Goal: Information Seeking & Learning: Learn about a topic

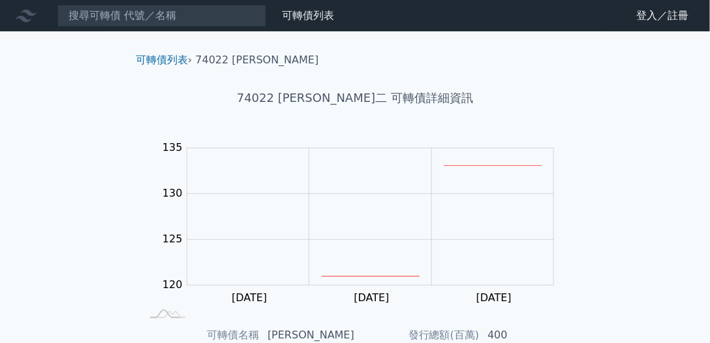
click at [206, 27] on nav "可轉債列表 財務數據 可轉債列表 財務數據 登入／註冊 登入／註冊" at bounding box center [355, 15] width 710 height 31
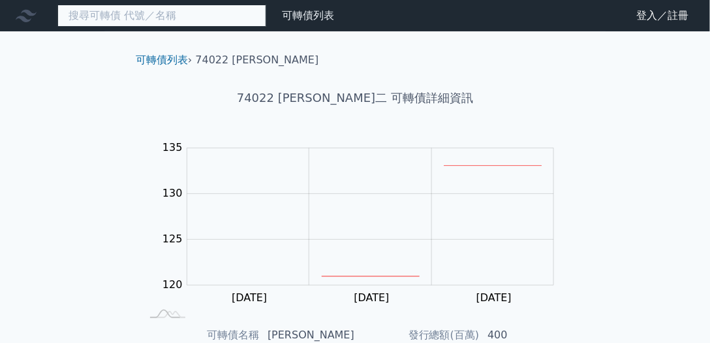
click at [201, 22] on input at bounding box center [161, 16] width 209 height 22
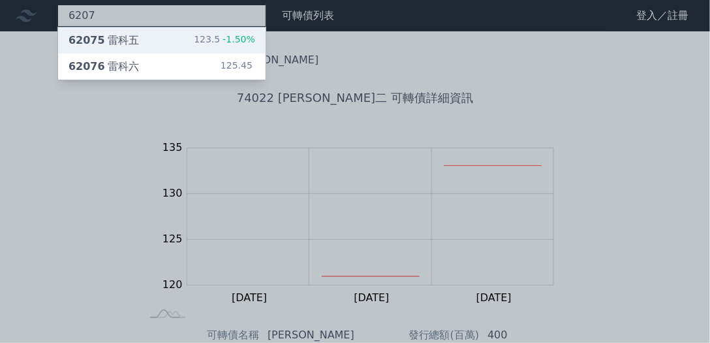
type input "6207"
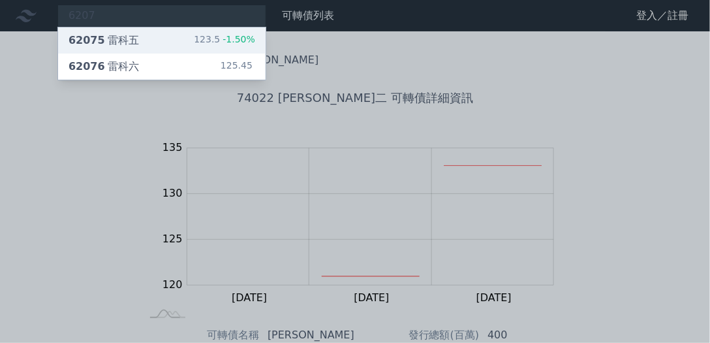
click at [149, 42] on div "62075 雷科五 123.5 -1.50%" at bounding box center [162, 40] width 208 height 26
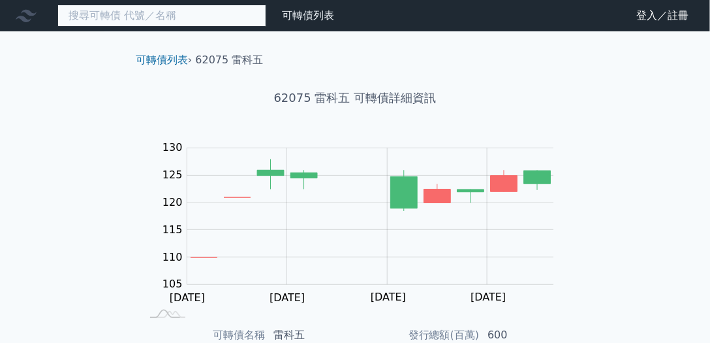
click at [144, 18] on input at bounding box center [161, 16] width 209 height 22
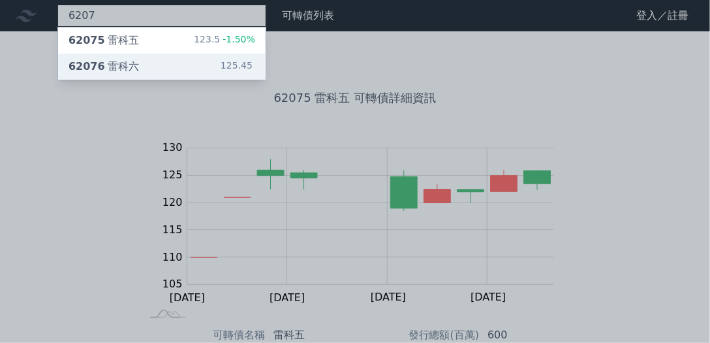
type input "6207"
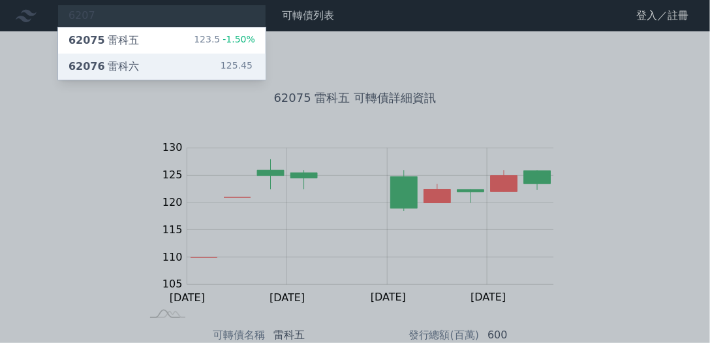
click at [132, 63] on div "62076 雷科六" at bounding box center [104, 67] width 70 height 16
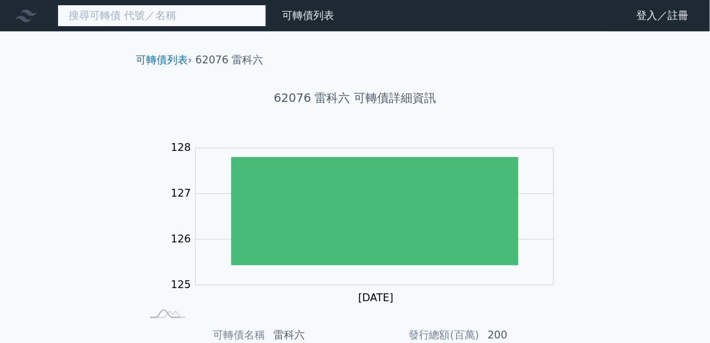
click at [129, 18] on input at bounding box center [161, 16] width 209 height 22
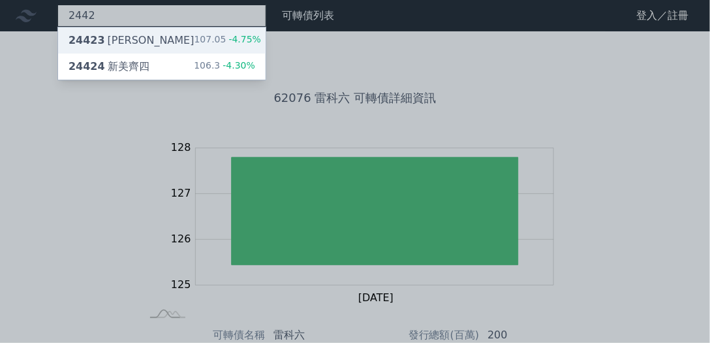
type input "2442"
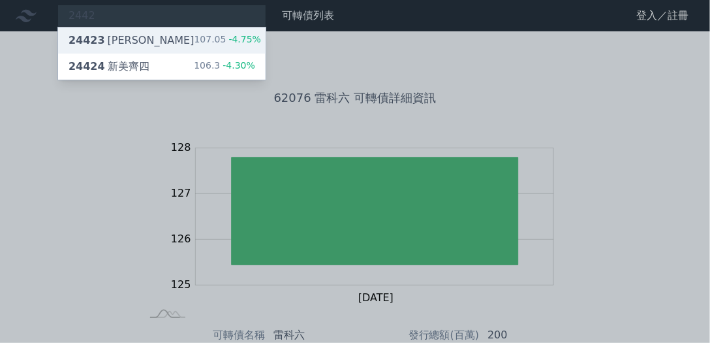
click at [133, 38] on div "24423 [PERSON_NAME]" at bounding box center [132, 41] width 126 height 16
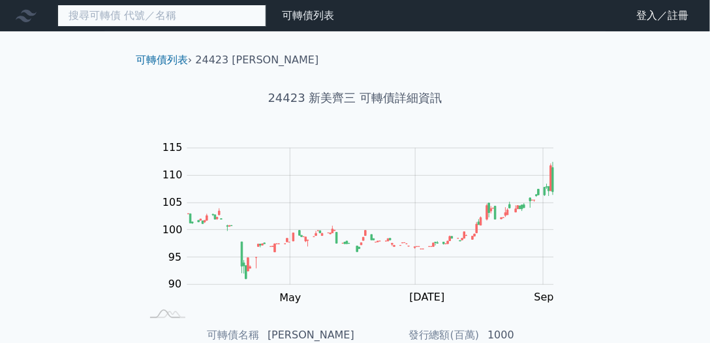
click at [142, 19] on input at bounding box center [161, 16] width 209 height 22
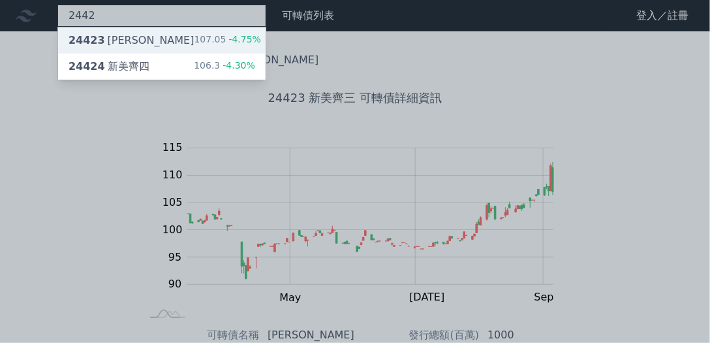
type input "2442"
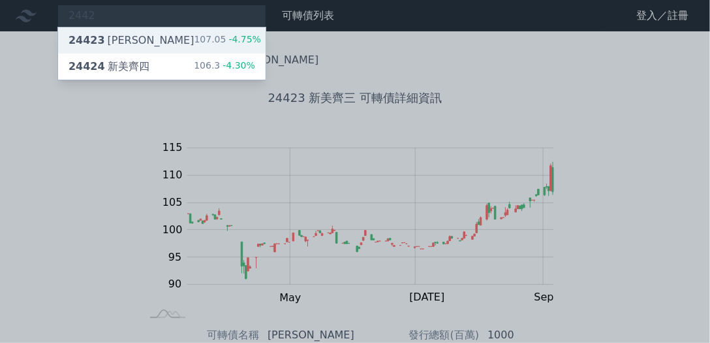
click at [133, 44] on div "24423 [PERSON_NAME]" at bounding box center [132, 41] width 126 height 16
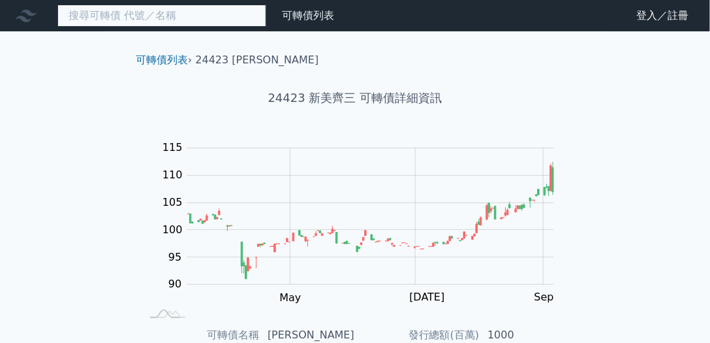
click at [155, 17] on input at bounding box center [161, 16] width 209 height 22
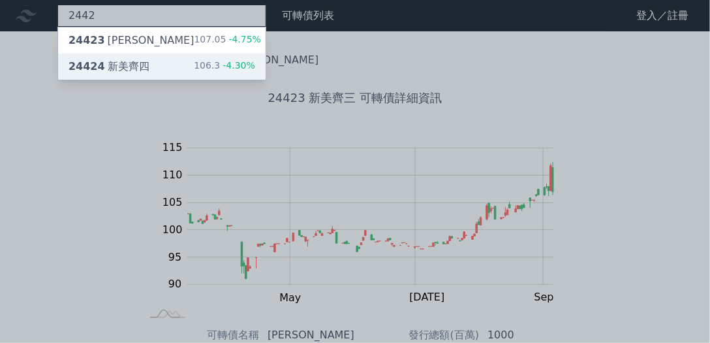
type input "2442"
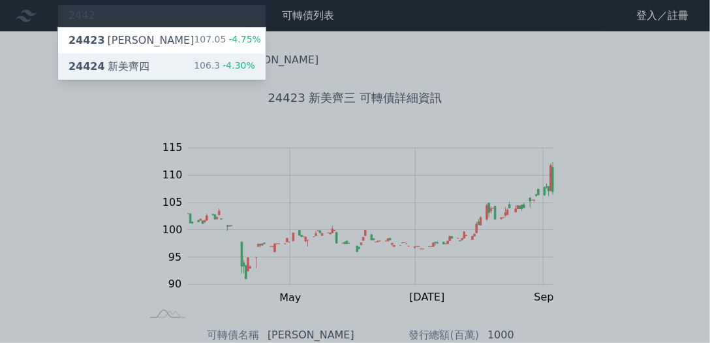
click at [144, 60] on div "24424 新美齊四 106.3 -4.30%" at bounding box center [162, 67] width 208 height 26
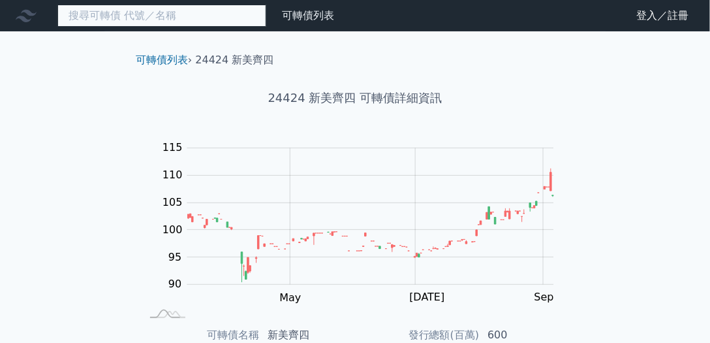
click at [155, 19] on input at bounding box center [161, 16] width 209 height 22
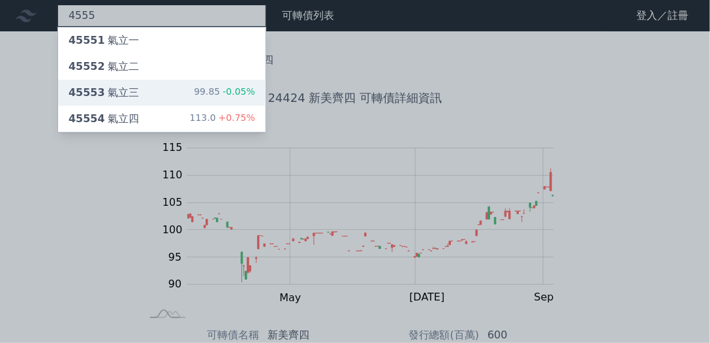
type input "4555"
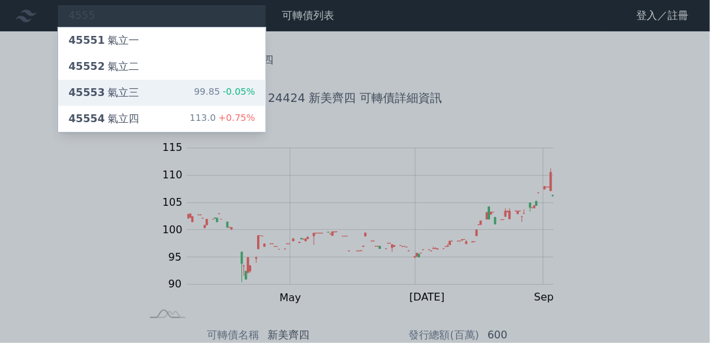
click at [139, 92] on div "45553 氣立三 99.85 -0.05%" at bounding box center [162, 93] width 208 height 26
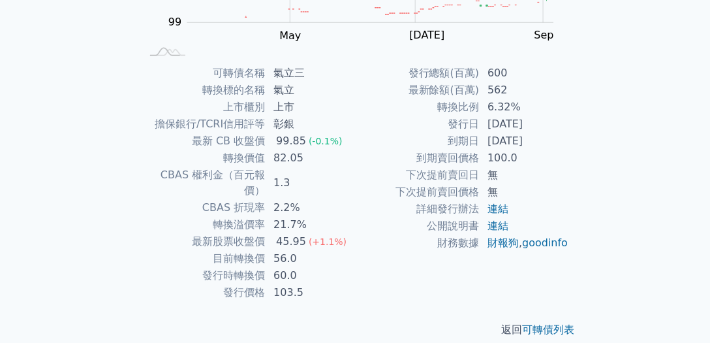
scroll to position [13, 0]
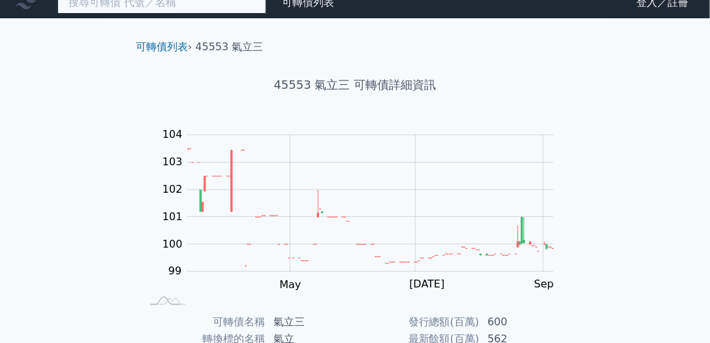
click at [125, 0] on input at bounding box center [161, 3] width 209 height 22
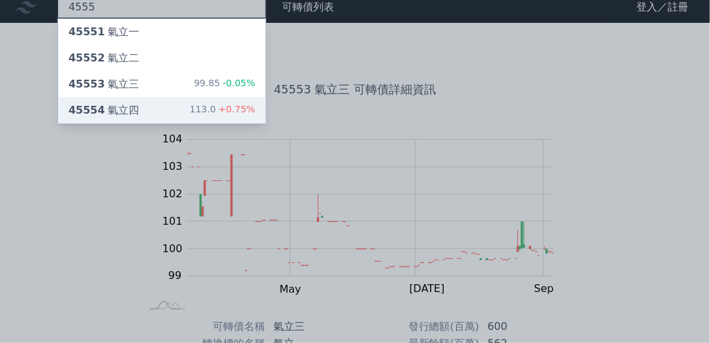
type input "4555"
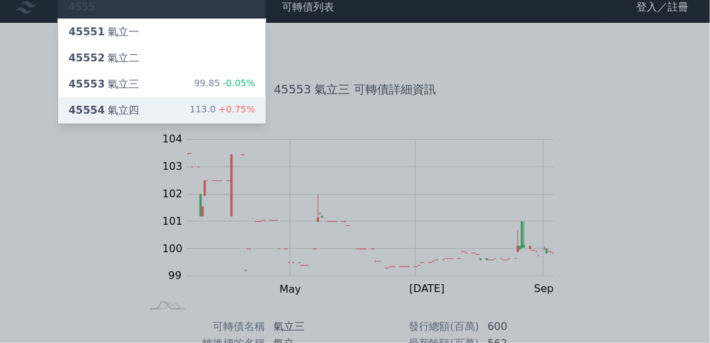
click at [108, 105] on div "45554 氣立四" at bounding box center [104, 110] width 70 height 16
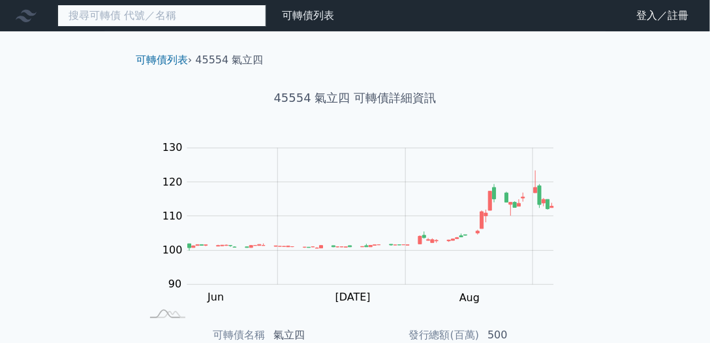
click at [166, 16] on input at bounding box center [161, 16] width 209 height 22
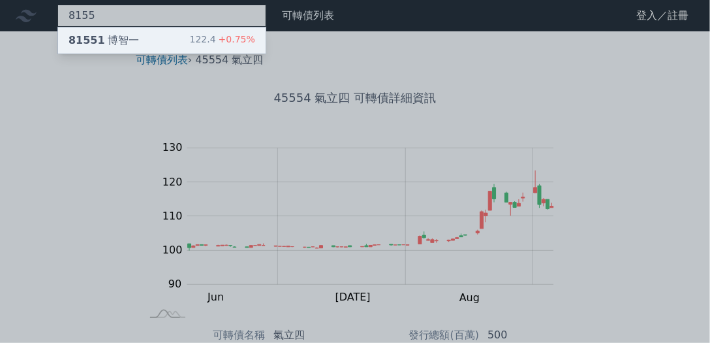
type input "8155"
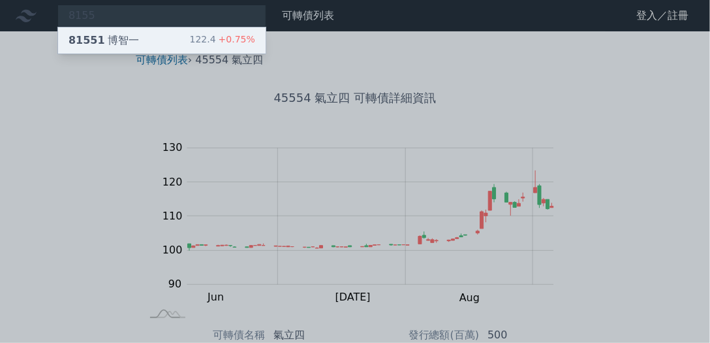
click at [161, 44] on div "81551 [PERSON_NAME] 122.4 +0.75%" at bounding box center [162, 40] width 208 height 26
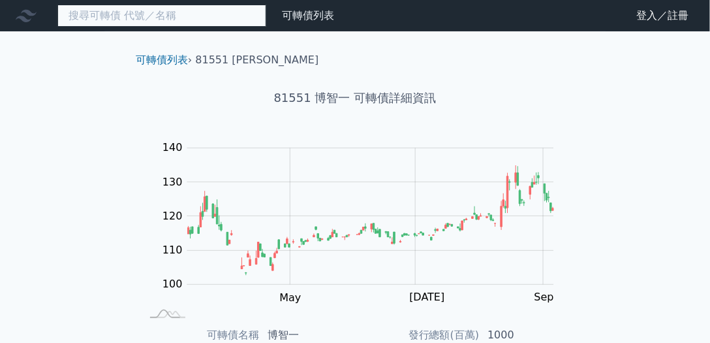
click at [159, 22] on input at bounding box center [161, 16] width 209 height 22
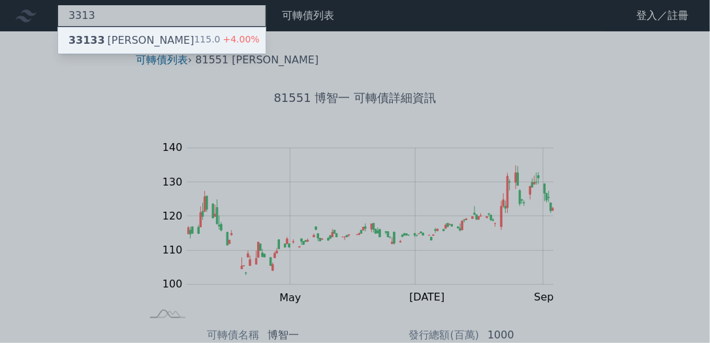
type input "3313"
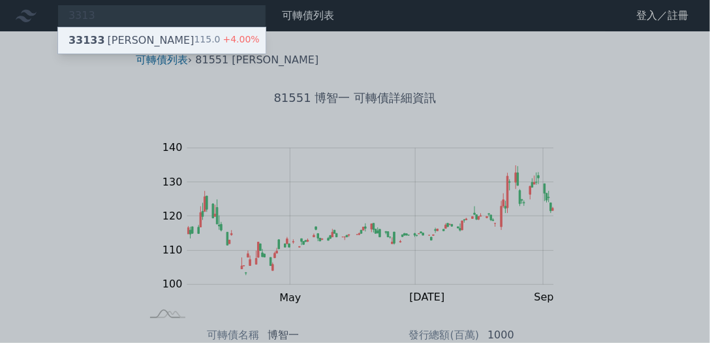
click at [151, 37] on div "33133 斐成三 115.0 +4.00%" at bounding box center [162, 40] width 208 height 26
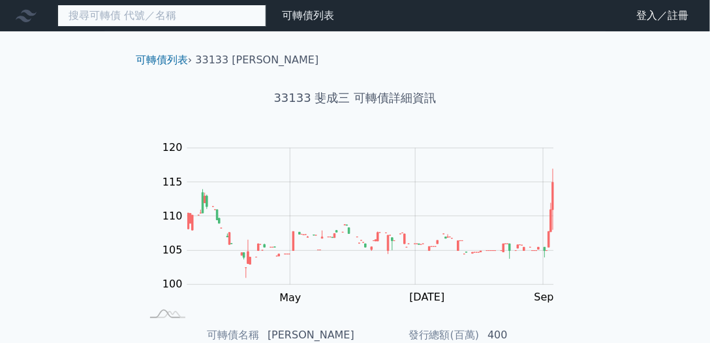
click at [185, 22] on input at bounding box center [161, 16] width 209 height 22
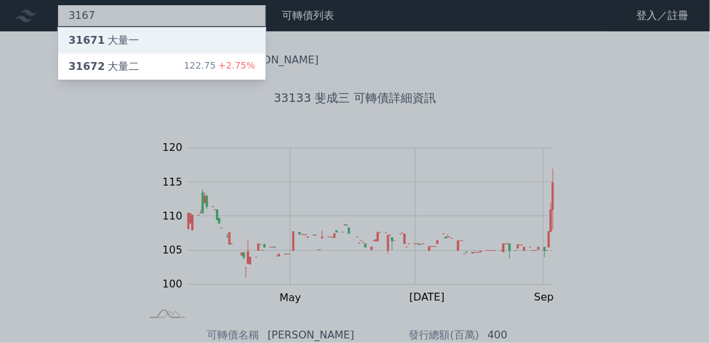
type input "3167"
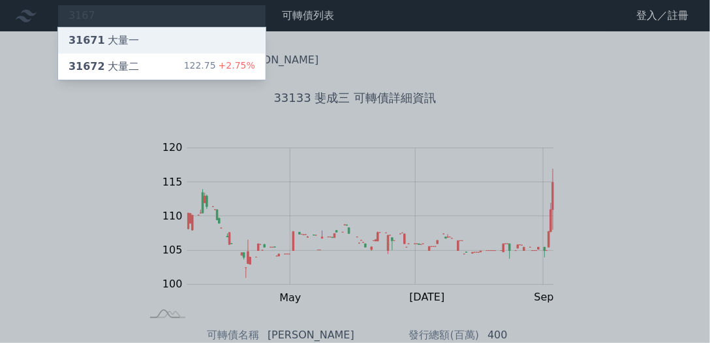
click at [162, 47] on div "31671 大量一" at bounding box center [162, 40] width 208 height 26
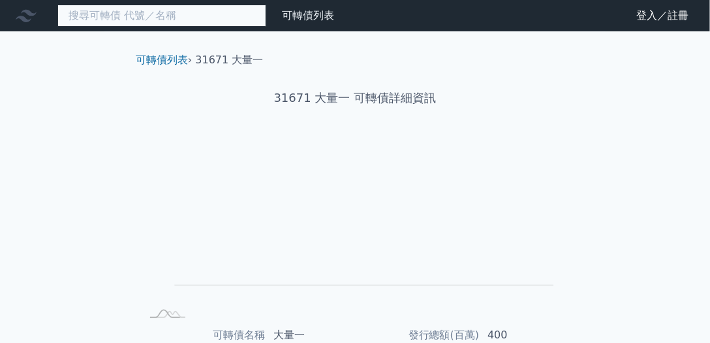
click at [140, 8] on input at bounding box center [161, 16] width 209 height 22
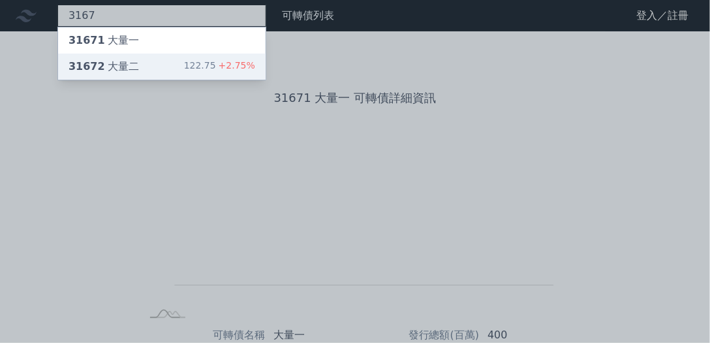
type input "3167"
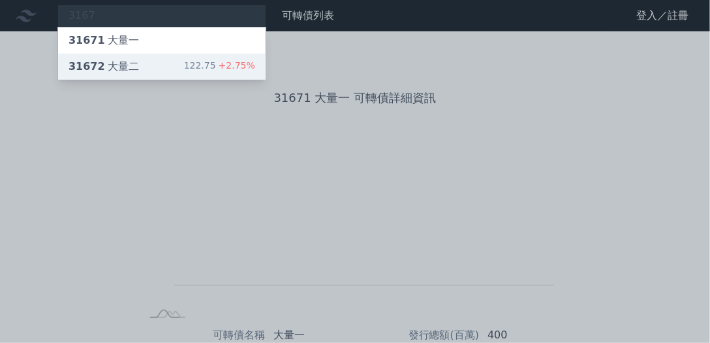
click at [131, 60] on div "31672 大量二" at bounding box center [104, 67] width 70 height 16
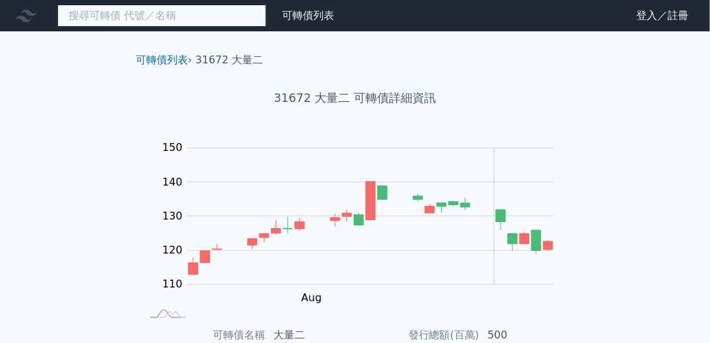
click at [168, 16] on input at bounding box center [161, 16] width 209 height 22
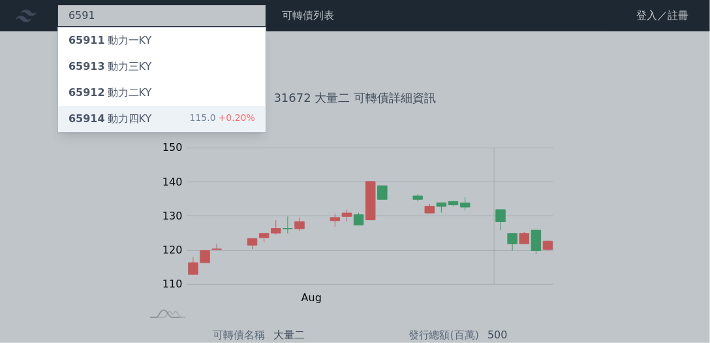
type input "6591"
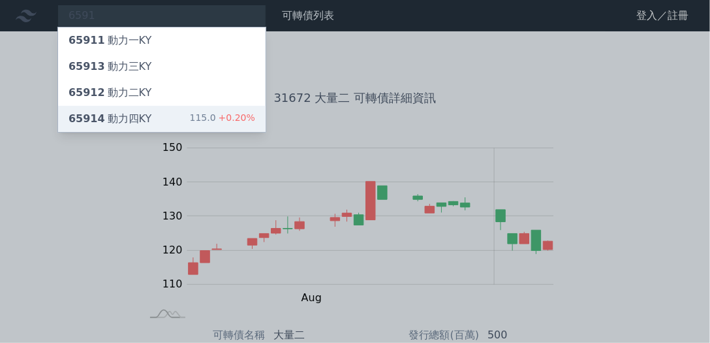
click at [151, 119] on div "65914 動力四KY 115.0 +0.20%" at bounding box center [162, 119] width 208 height 26
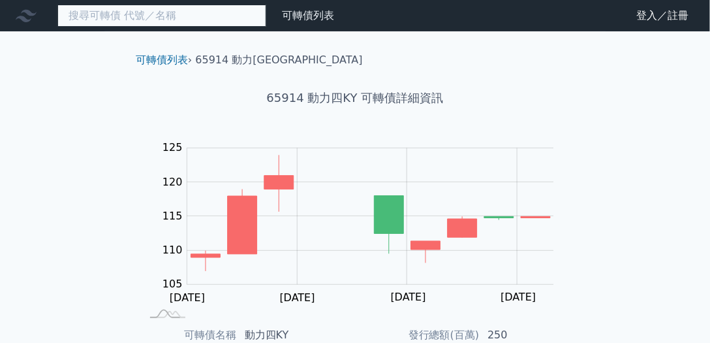
click at [157, 16] on input at bounding box center [161, 16] width 209 height 22
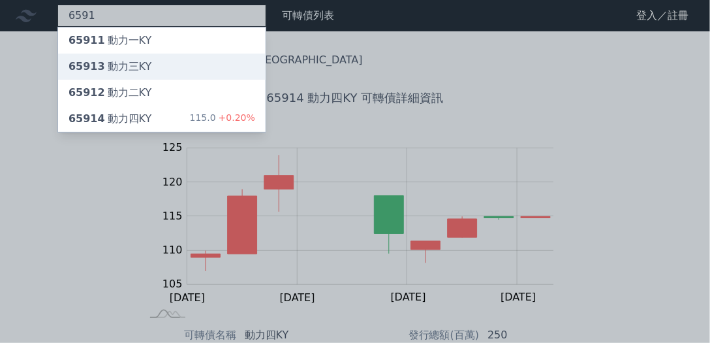
type input "6591"
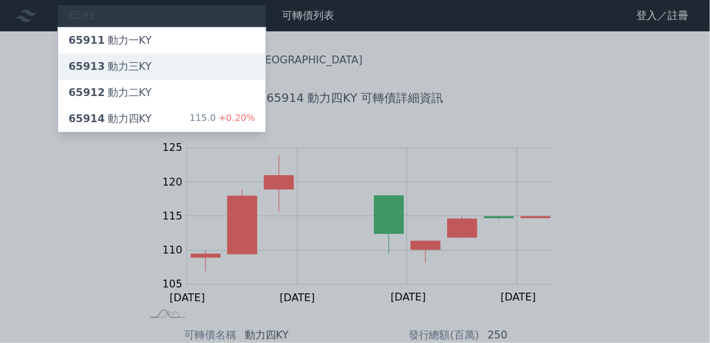
click at [156, 76] on div "65913 動力[GEOGRAPHIC_DATA]" at bounding box center [162, 67] width 208 height 26
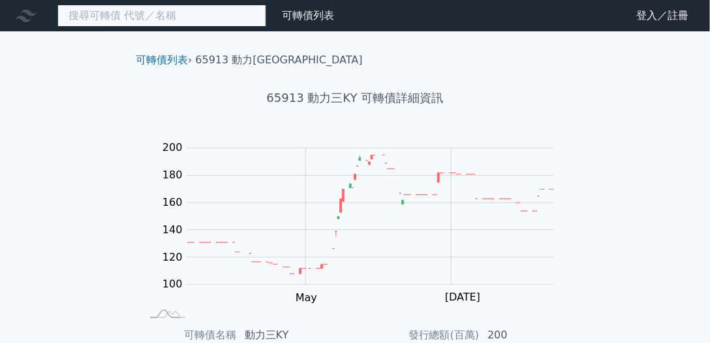
click at [137, 14] on input at bounding box center [161, 16] width 209 height 22
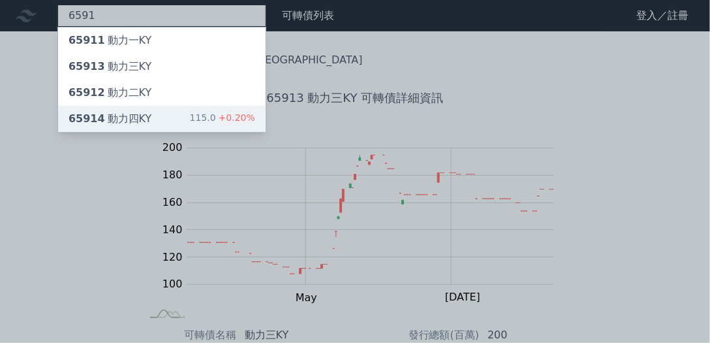
type input "6591"
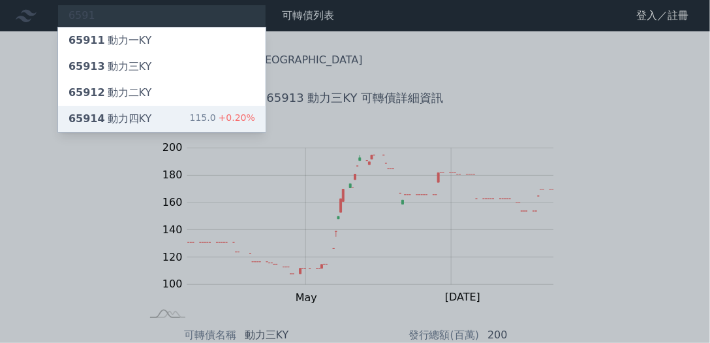
click at [132, 128] on div "65914 動力四KY 115.0 +0.20%" at bounding box center [162, 119] width 208 height 26
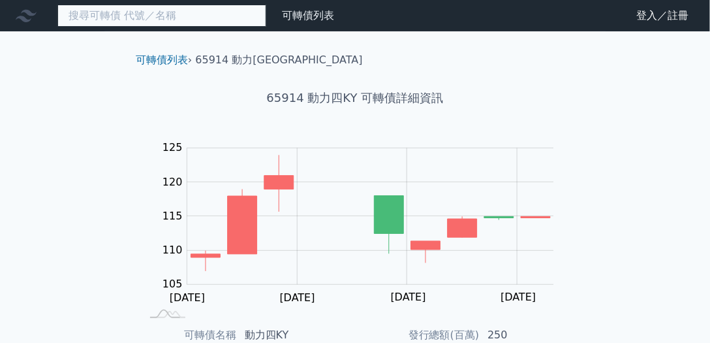
click at [147, 22] on input at bounding box center [161, 16] width 209 height 22
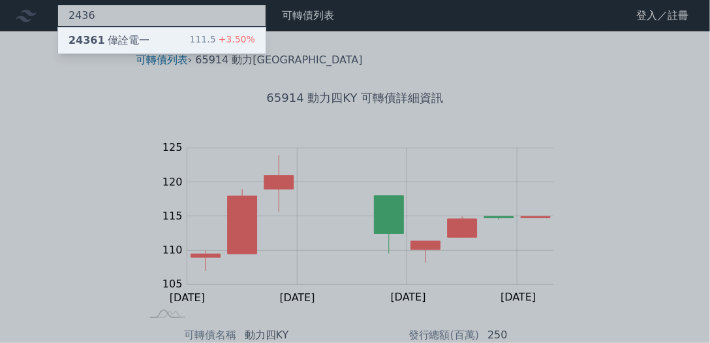
type input "2436"
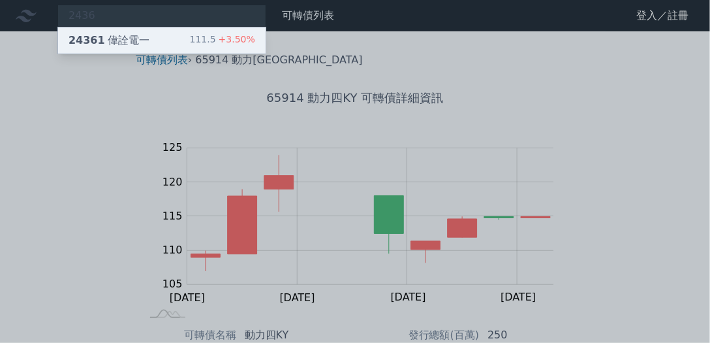
click at [134, 39] on div "24361 偉詮電一" at bounding box center [109, 41] width 81 height 16
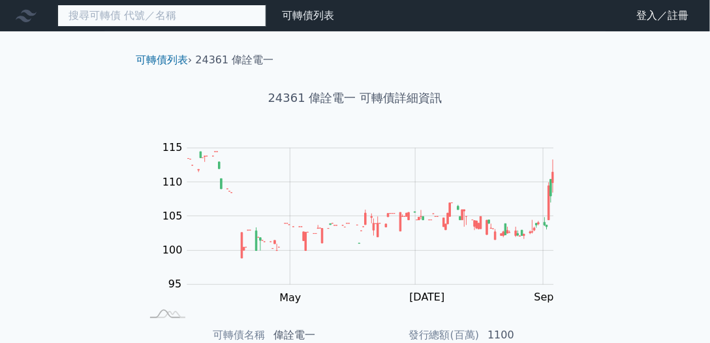
click at [136, 16] on input at bounding box center [161, 16] width 209 height 22
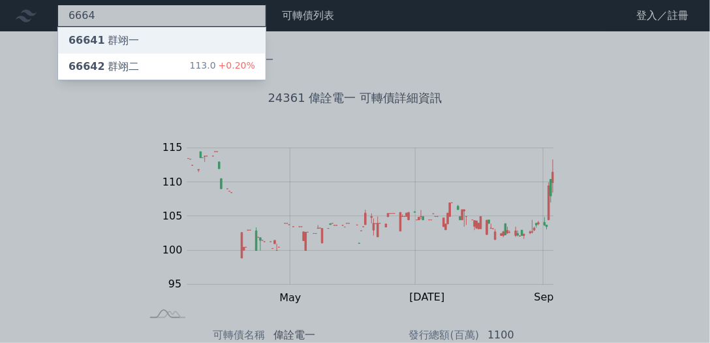
type input "6664"
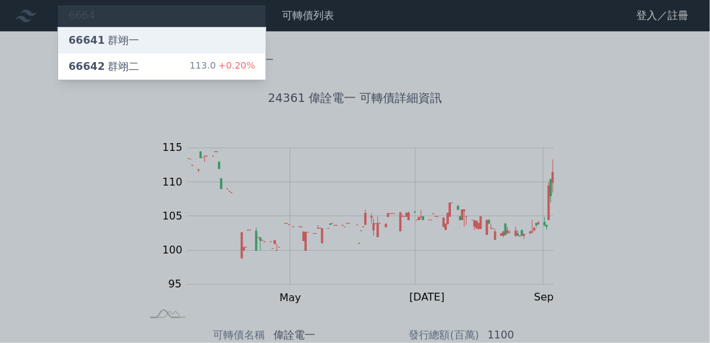
click at [128, 35] on div "66641 群翊一" at bounding box center [104, 41] width 70 height 16
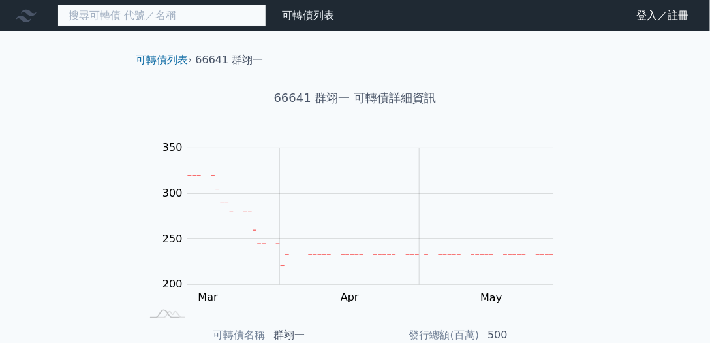
click at [127, 14] on input at bounding box center [161, 16] width 209 height 22
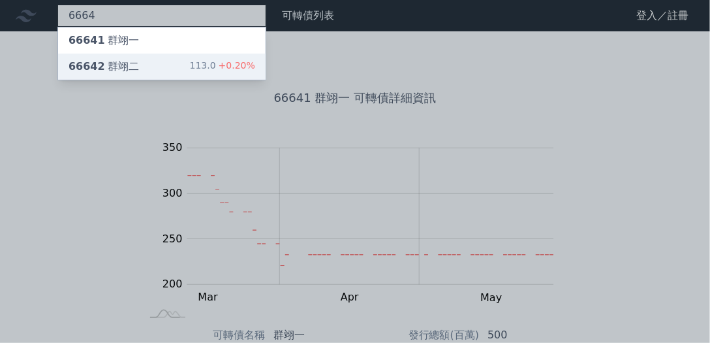
type input "6664"
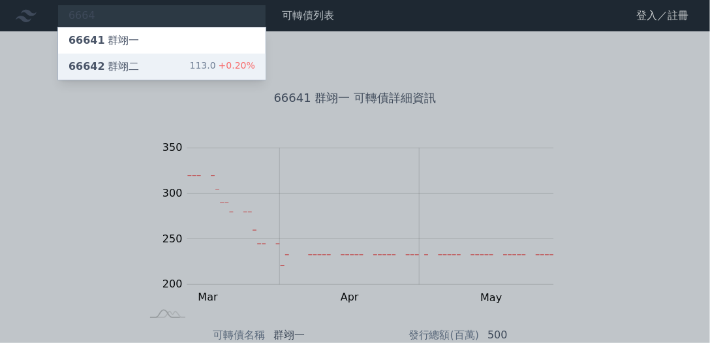
click at [119, 63] on div "66642 群翊二" at bounding box center [104, 67] width 70 height 16
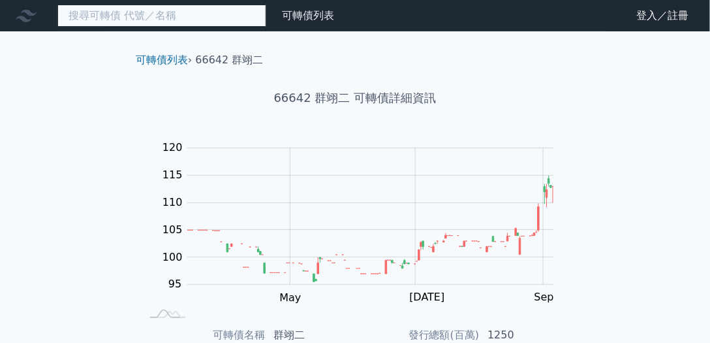
click at [132, 16] on input at bounding box center [161, 16] width 209 height 22
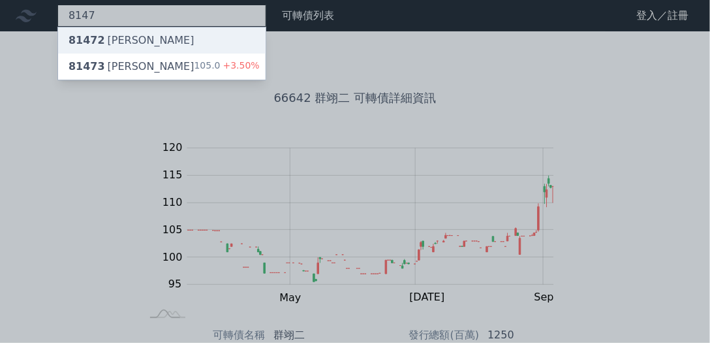
type input "8147"
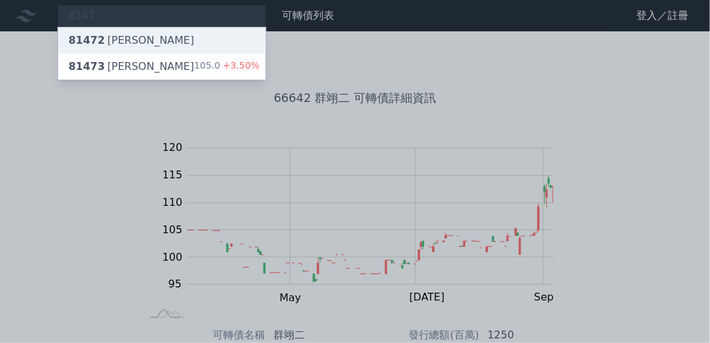
click at [131, 43] on div "81472 正[PERSON_NAME]" at bounding box center [132, 41] width 126 height 16
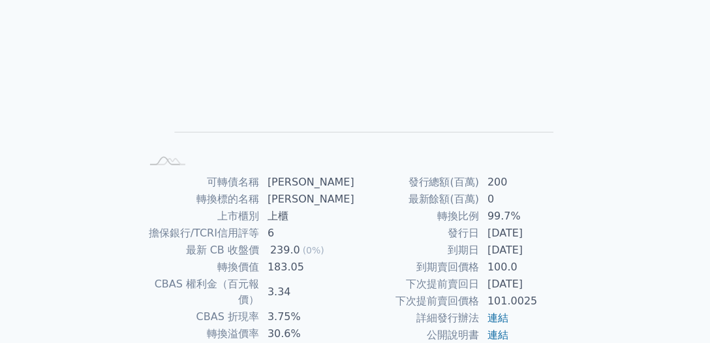
scroll to position [13, 0]
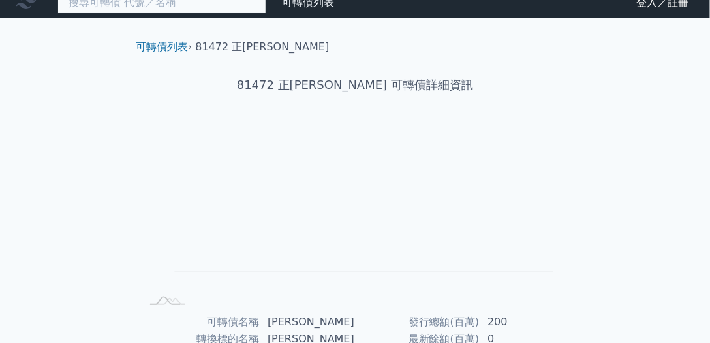
click at [158, 8] on input at bounding box center [161, 3] width 209 height 22
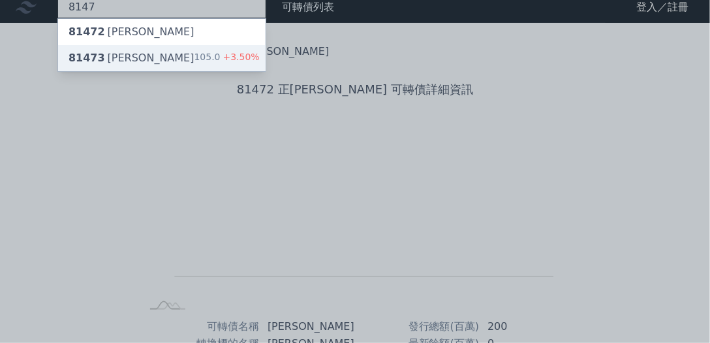
type input "8147"
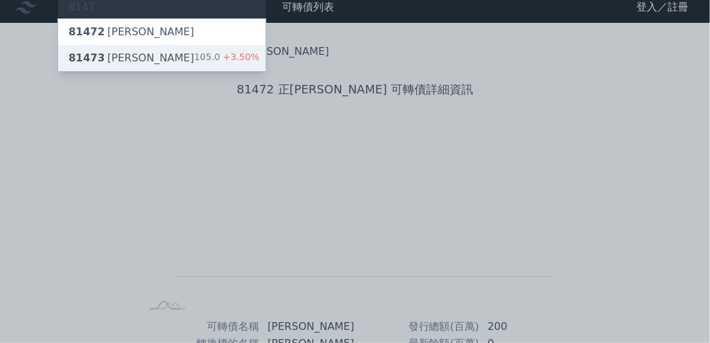
click at [150, 54] on div "81473 正淩三 105.0 +3.50%" at bounding box center [162, 58] width 208 height 26
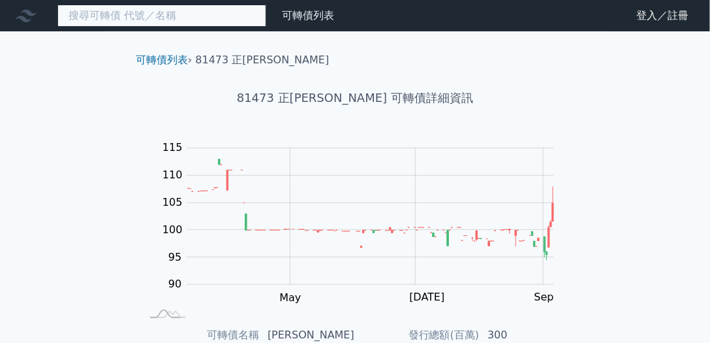
click at [139, 14] on input at bounding box center [161, 16] width 209 height 22
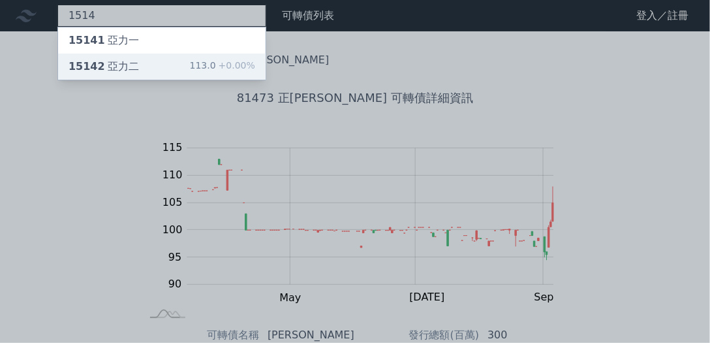
type input "1514"
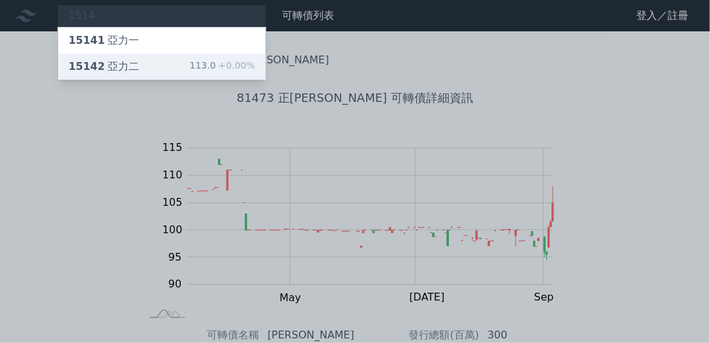
click at [123, 69] on div "15142 亞力二" at bounding box center [104, 67] width 70 height 16
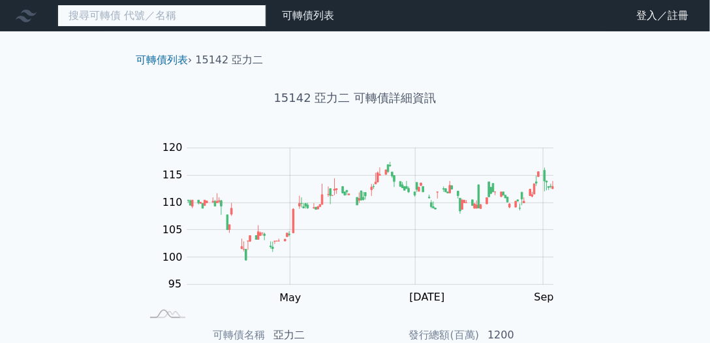
click at [152, 17] on input at bounding box center [161, 16] width 209 height 22
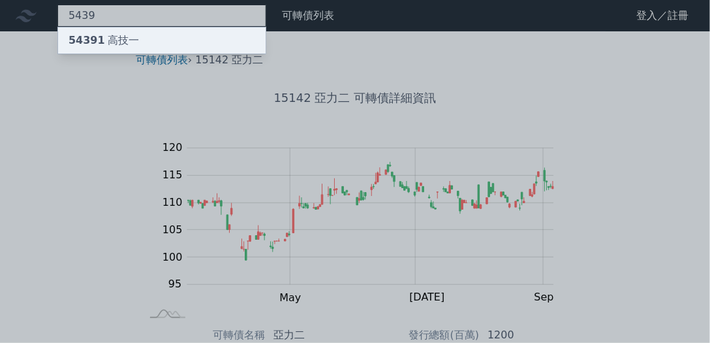
type input "5439"
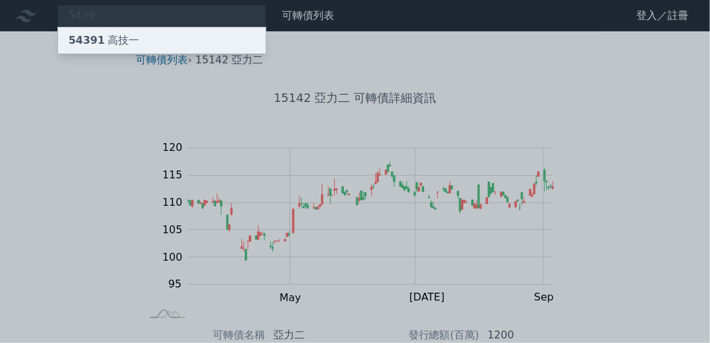
click at [141, 42] on div "54391 高技一" at bounding box center [162, 40] width 208 height 26
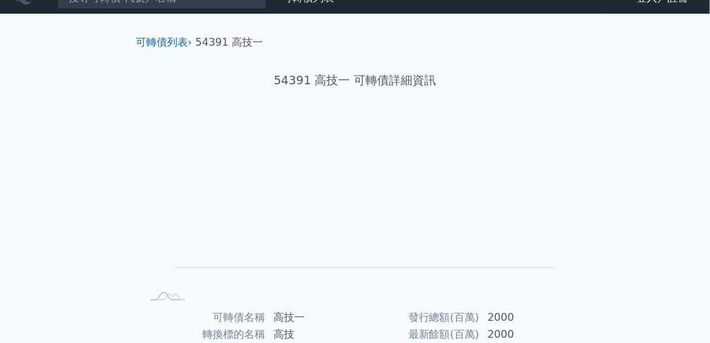
scroll to position [13, 0]
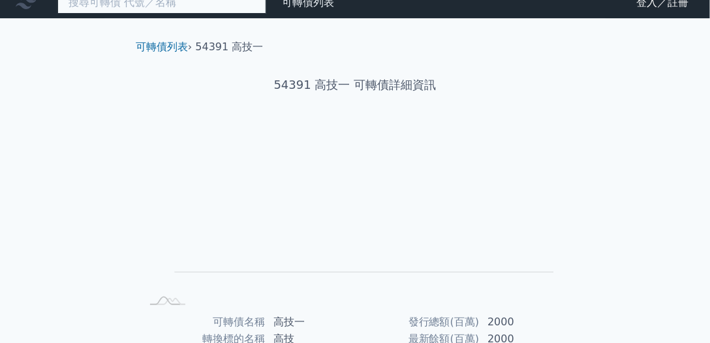
click at [146, 2] on input at bounding box center [161, 3] width 209 height 22
type input "2"
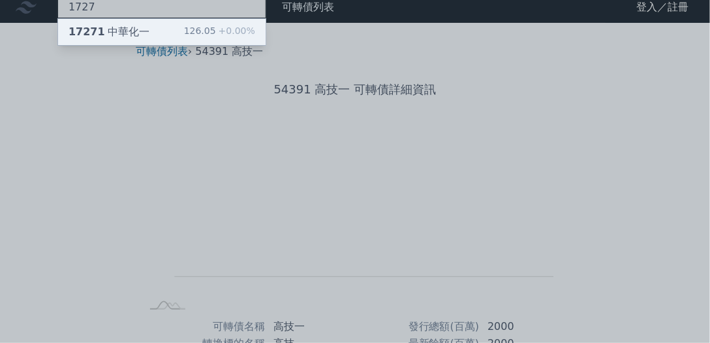
type input "1727"
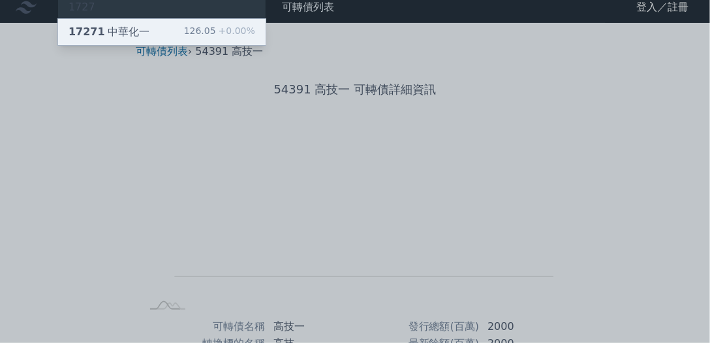
click at [144, 31] on div "17271 中華化一 126.05 +0.00%" at bounding box center [162, 32] width 208 height 26
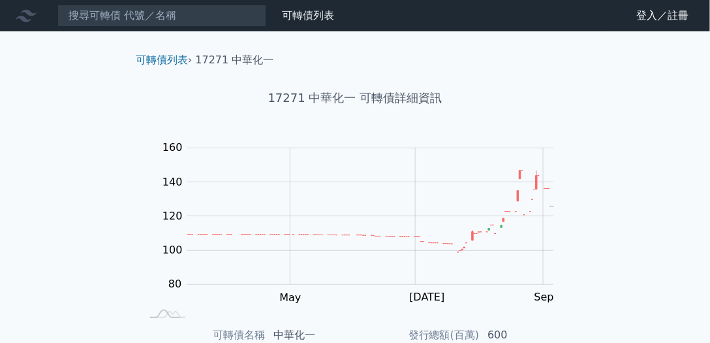
scroll to position [186, 0]
